Goal: Find specific page/section: Find specific page/section

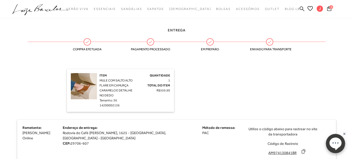
scroll to position [92, 0]
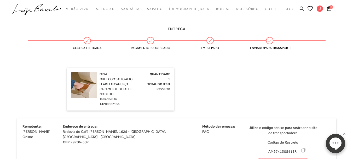
click at [83, 89] on img at bounding box center [84, 85] width 26 height 26
click at [326, 35] on link "Meus Pedidos" at bounding box center [320, 35] width 42 height 10
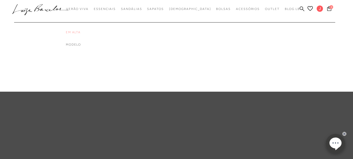
click at [83, 31] on link "Em alta" at bounding box center [87, 32] width 42 height 4
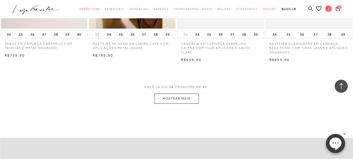
scroll to position [975, 0]
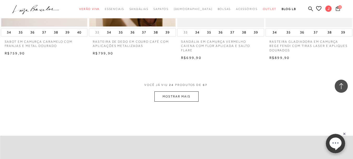
click at [182, 97] on button "MOSTRAR MAIS" at bounding box center [176, 96] width 44 height 10
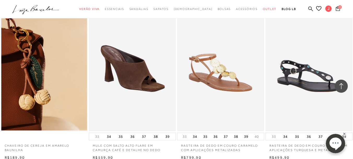
scroll to position [1373, 0]
